Goal: Transaction & Acquisition: Purchase product/service

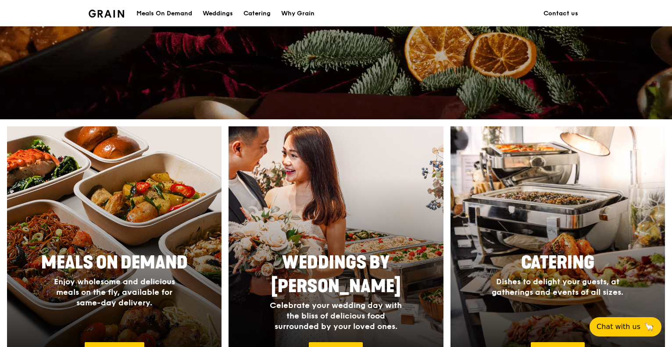
scroll to position [263, 0]
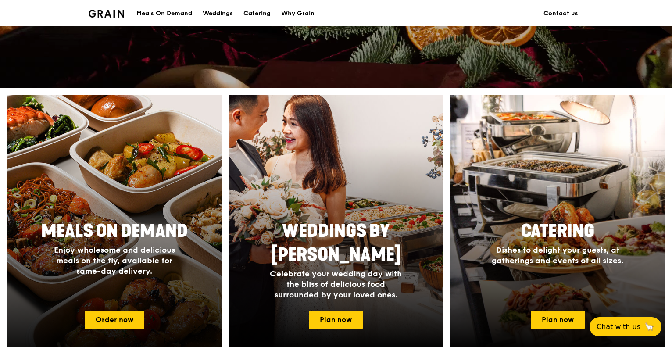
click at [146, 221] on span "Meals On Demand" at bounding box center [114, 231] width 146 height 21
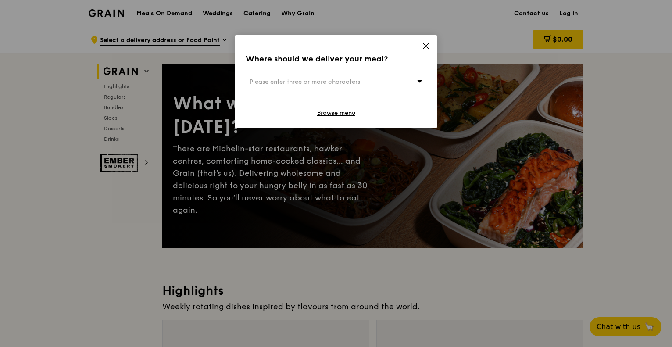
click at [339, 82] on span "Please enter three or more characters" at bounding box center [305, 81] width 111 height 7
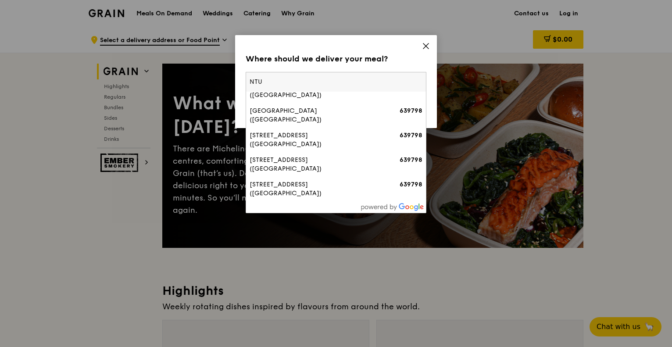
scroll to position [372, 0]
type input "N"
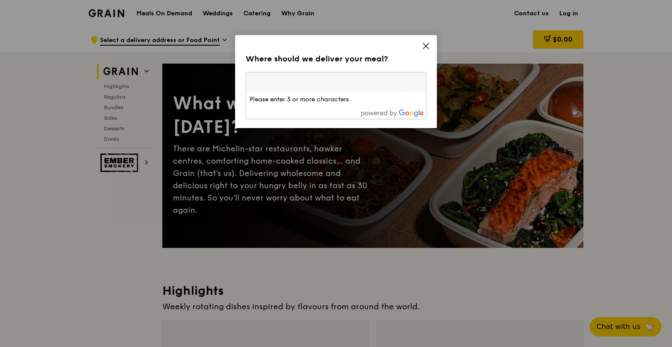
paste input "NTU, [STREET_ADDRESS]"
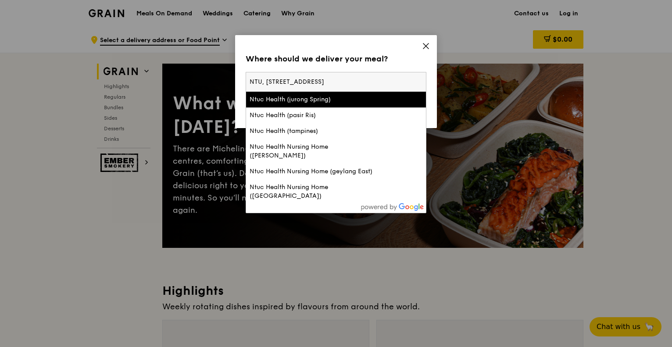
click at [363, 81] on input "NTU, [STREET_ADDRESS]" at bounding box center [336, 81] width 180 height 19
type input "Singapore 637331"
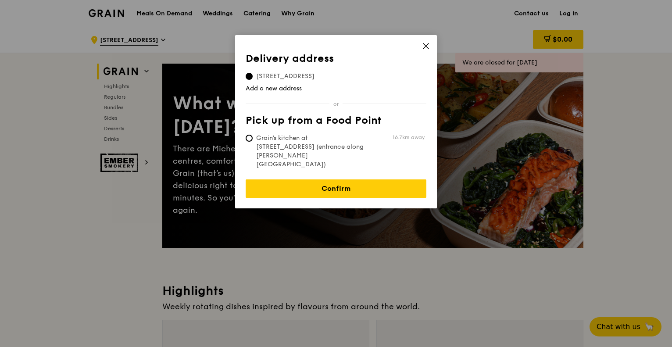
click at [424, 43] on icon at bounding box center [426, 46] width 8 height 8
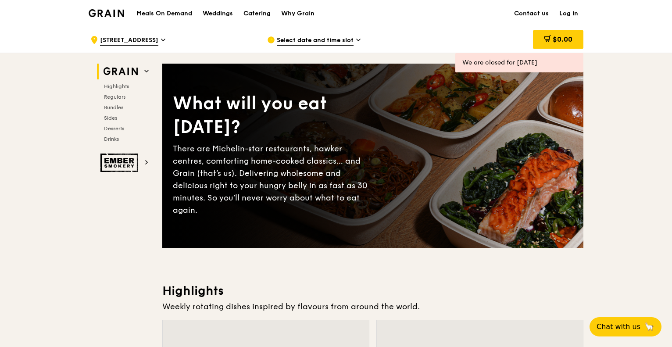
click at [165, 39] on icon at bounding box center [163, 40] width 4 height 8
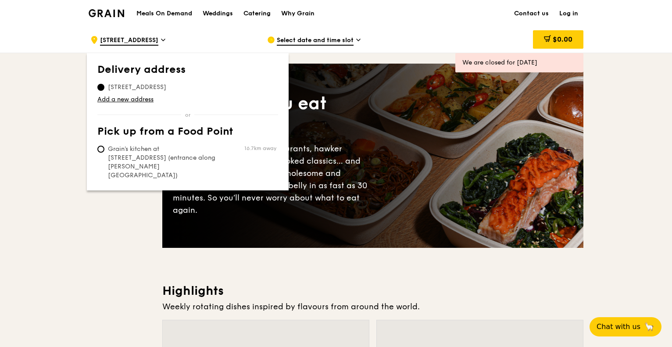
click at [158, 41] on span "[STREET_ADDRESS]" at bounding box center [129, 41] width 58 height 10
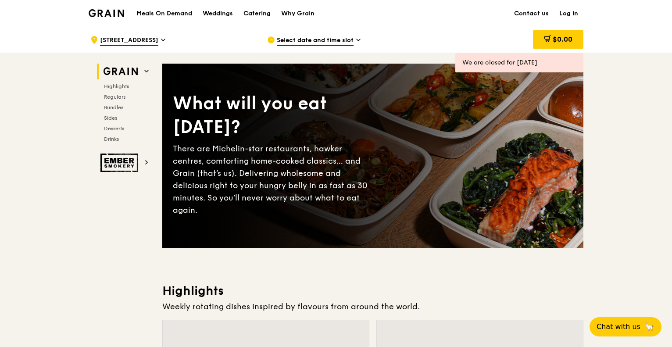
click at [158, 41] on span "[STREET_ADDRESS]" at bounding box center [129, 41] width 58 height 10
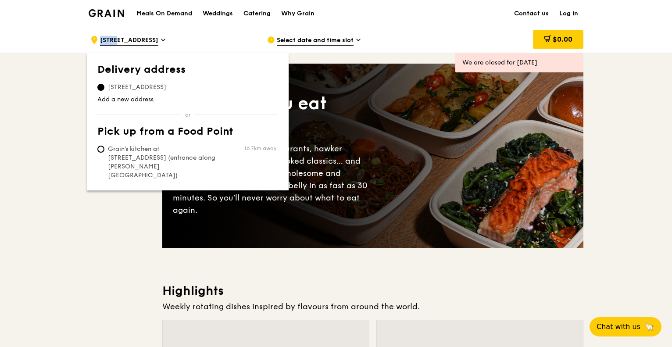
click at [158, 41] on span "[STREET_ADDRESS]" at bounding box center [129, 41] width 58 height 10
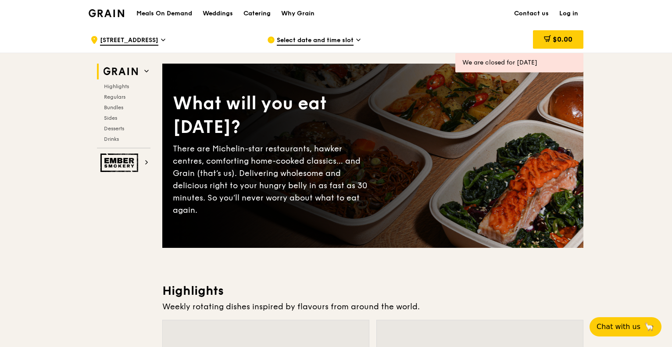
click at [165, 39] on icon at bounding box center [163, 40] width 4 height 2
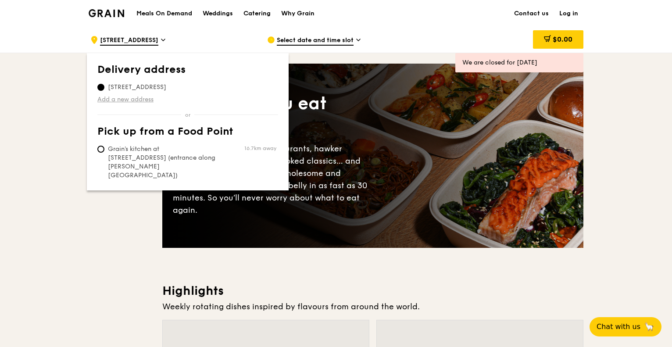
click at [148, 100] on link "Add a new address" at bounding box center [187, 99] width 181 height 9
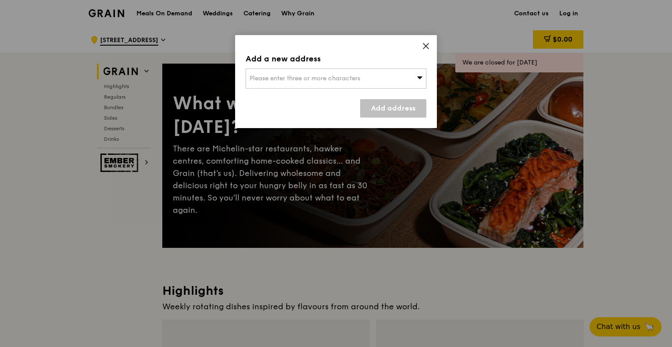
click at [285, 74] on div "Please enter three or more characters" at bounding box center [336, 78] width 181 height 20
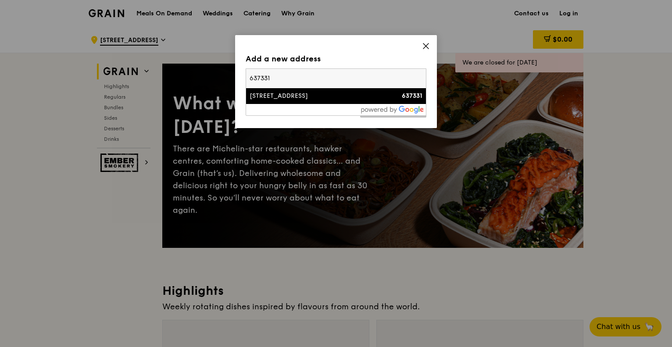
type input "637331"
click at [286, 99] on div "[STREET_ADDRESS]" at bounding box center [315, 96] width 130 height 9
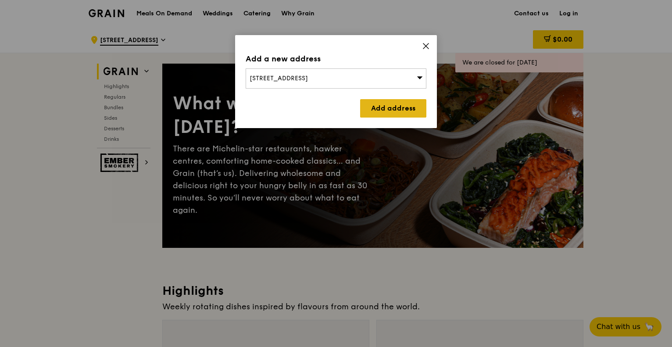
click at [375, 112] on link "Add address" at bounding box center [393, 108] width 66 height 18
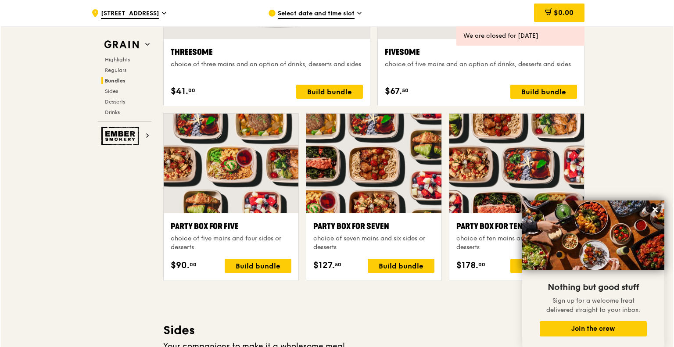
scroll to position [1754, 0]
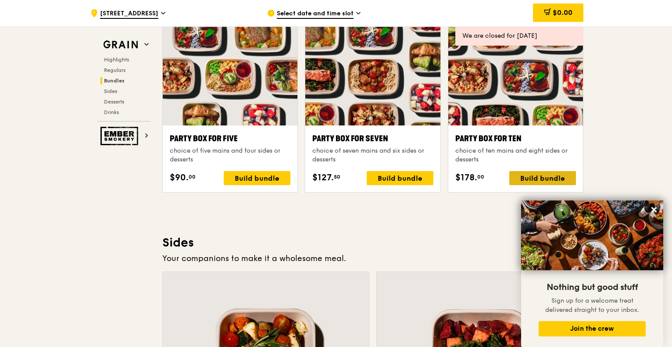
click at [542, 179] on div "Build bundle" at bounding box center [542, 178] width 67 height 14
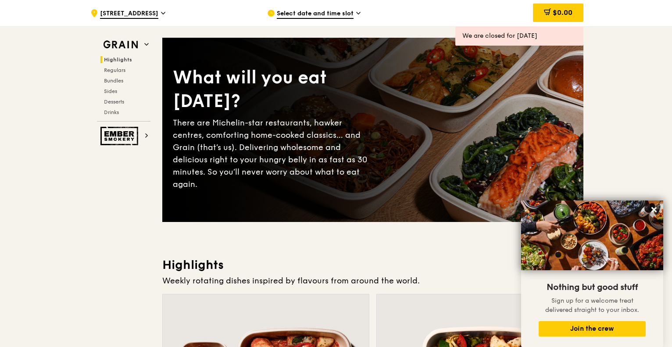
scroll to position [0, 0]
